Goal: Task Accomplishment & Management: Complete application form

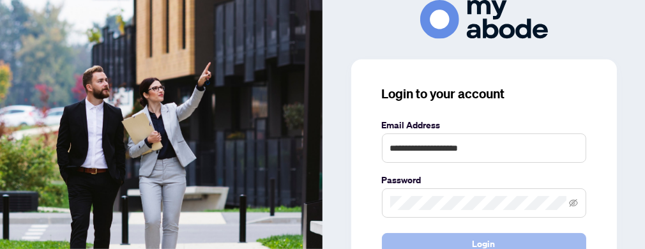
click at [418, 243] on button "Login" at bounding box center [484, 244] width 204 height 22
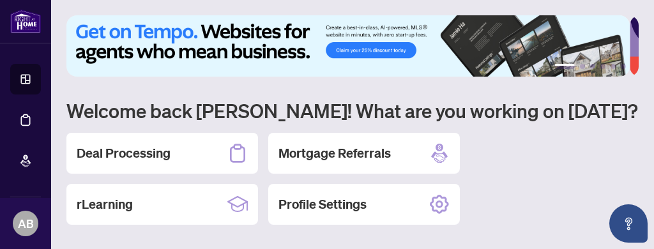
click at [142, 158] on h2 "Deal Processing" at bounding box center [124, 153] width 94 height 18
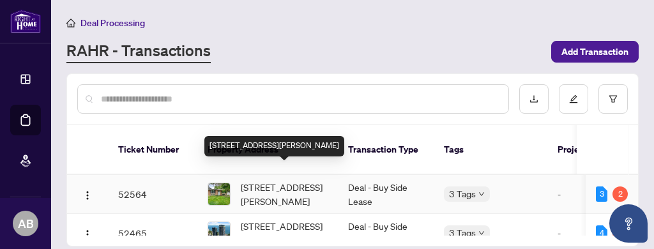
click at [263, 180] on span "[STREET_ADDRESS][PERSON_NAME]" at bounding box center [284, 194] width 87 height 28
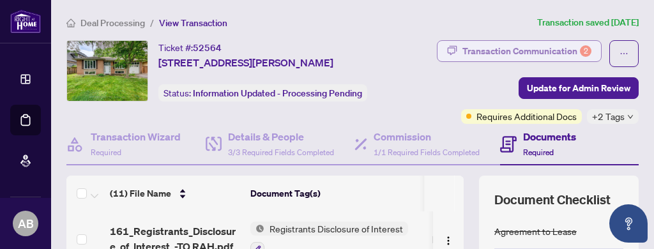
click at [533, 47] on div "Transaction Communication 2" at bounding box center [526, 51] width 129 height 20
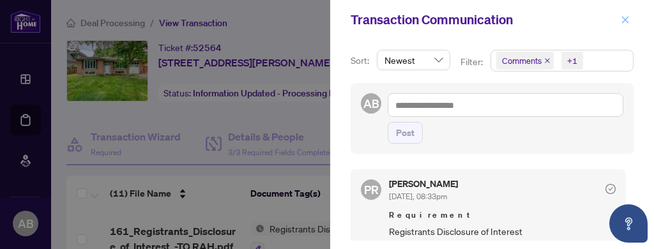
click at [626, 15] on span "button" at bounding box center [625, 20] width 9 height 20
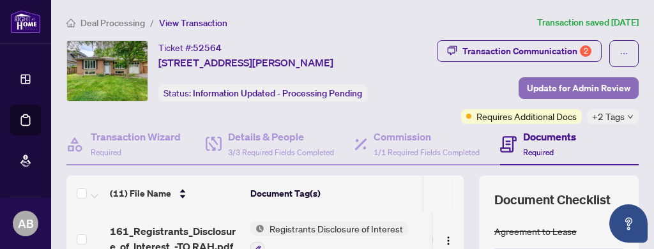
click at [572, 86] on span "Update for Admin Review" at bounding box center [578, 88] width 103 height 20
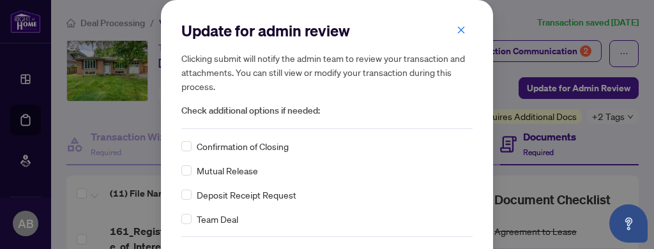
drag, startPoint x: 457, startPoint y: 31, endPoint x: 458, endPoint y: 39, distance: 7.8
click at [458, 31] on icon "close" at bounding box center [461, 30] width 9 height 9
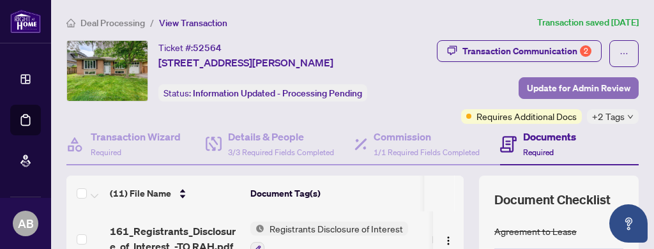
click at [573, 86] on span "Update for Admin Review" at bounding box center [578, 88] width 103 height 20
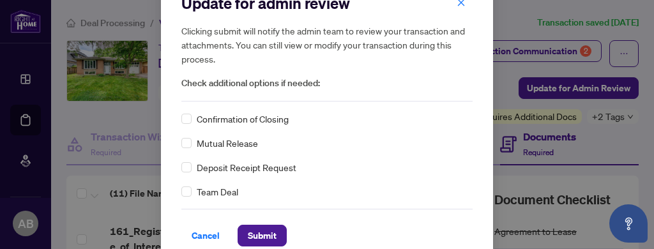
scroll to position [44, 0]
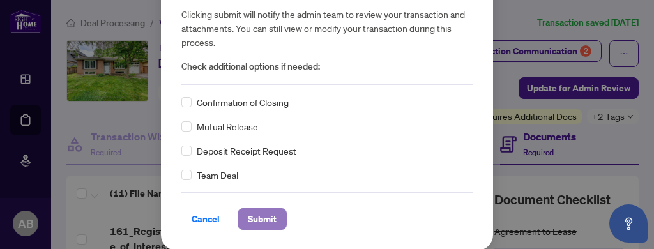
click at [248, 216] on span "Submit" at bounding box center [262, 219] width 29 height 20
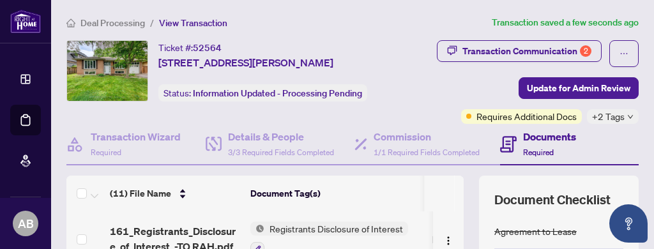
scroll to position [0, 0]
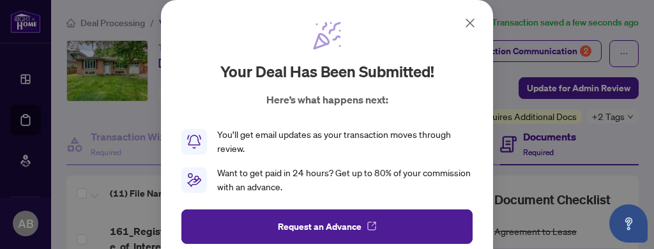
click at [466, 22] on icon at bounding box center [470, 23] width 8 height 8
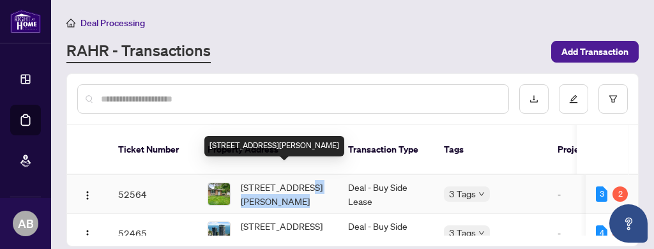
click at [293, 180] on span "[STREET_ADDRESS][PERSON_NAME]" at bounding box center [284, 194] width 87 height 28
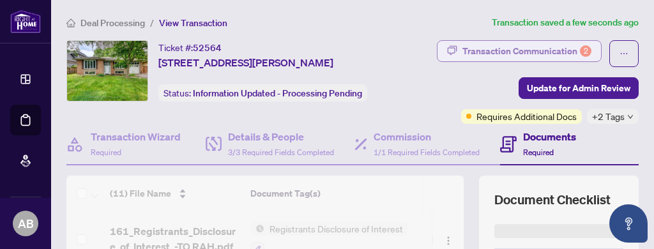
click at [541, 44] on div "Transaction Communication 2" at bounding box center [526, 51] width 129 height 20
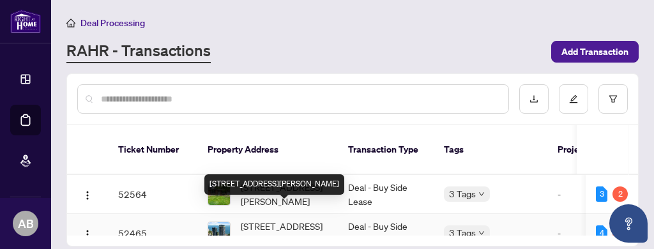
click at [269, 219] on span "[STREET_ADDRESS][PERSON_NAME]" at bounding box center [284, 233] width 87 height 28
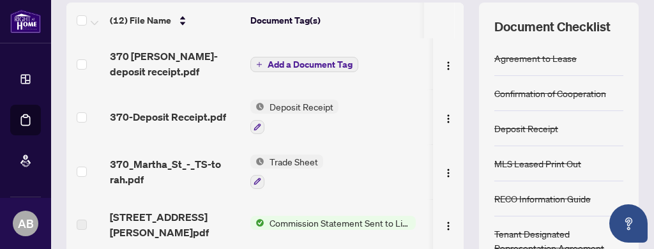
scroll to position [225, 0]
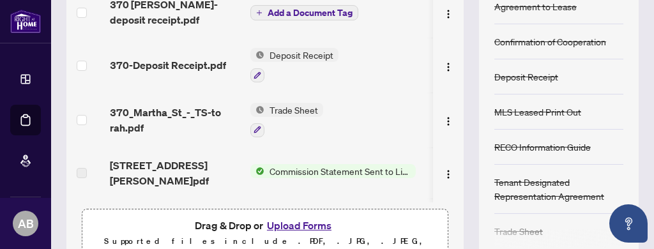
click at [306, 223] on button "Upload Forms" at bounding box center [299, 225] width 72 height 17
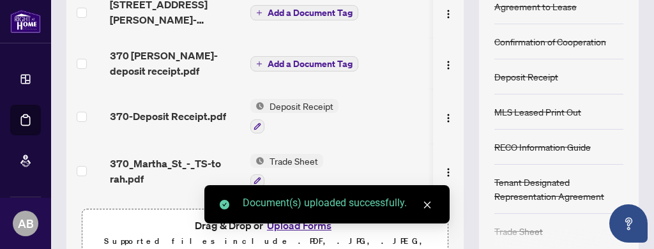
click at [428, 204] on icon "close" at bounding box center [427, 205] width 7 height 7
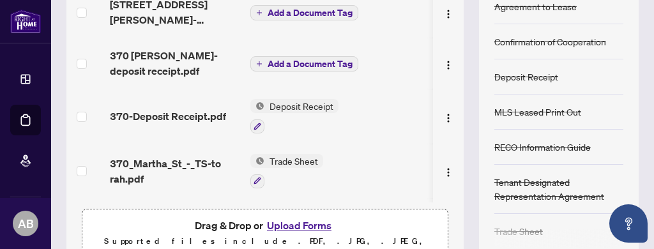
scroll to position [0, 0]
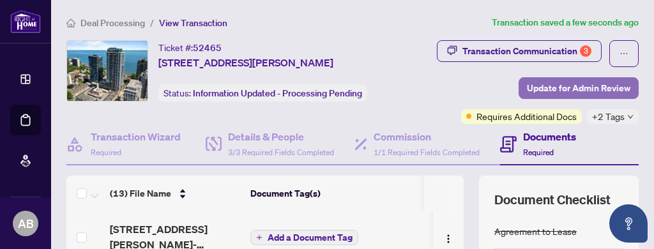
click at [573, 89] on span "Update for Admin Review" at bounding box center [578, 88] width 103 height 20
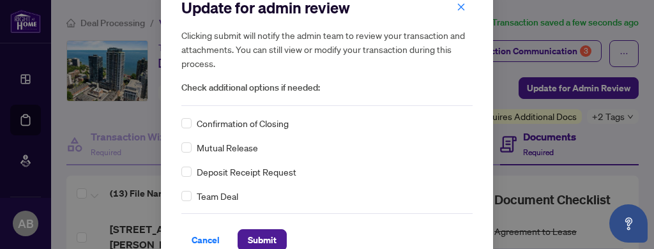
scroll to position [44, 0]
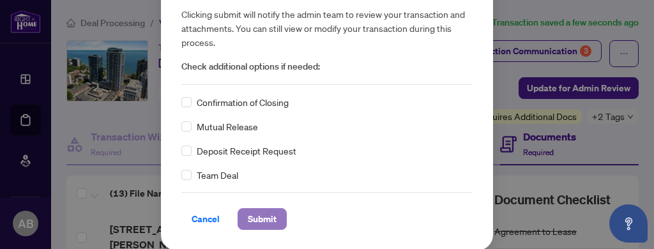
click at [255, 218] on span "Submit" at bounding box center [262, 219] width 29 height 20
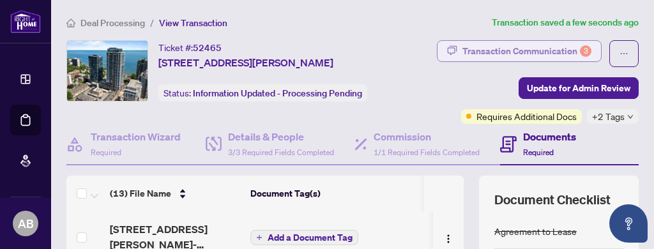
scroll to position [0, 0]
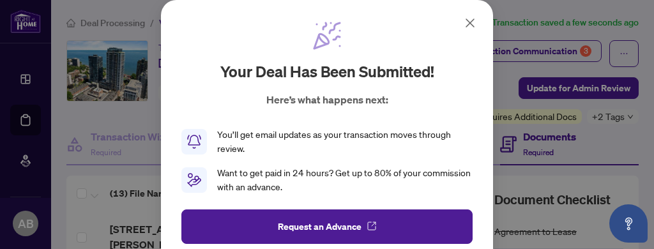
click at [466, 25] on icon at bounding box center [469, 22] width 15 height 15
